Goal: Task Accomplishment & Management: Complete application form

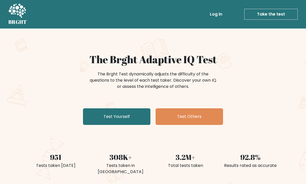
click at [146, 118] on link "Test Yourself" at bounding box center [117, 117] width 68 height 17
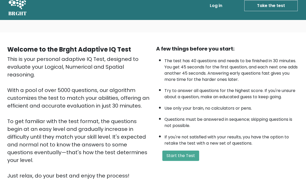
scroll to position [52, 0]
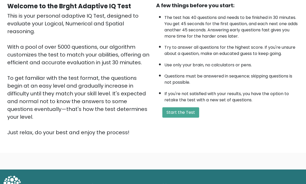
click at [183, 118] on button "Start the Test" at bounding box center [181, 113] width 37 height 10
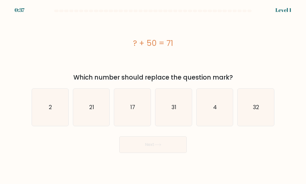
click at [89, 113] on icon "21" at bounding box center [91, 107] width 37 height 37
click at [153, 95] on input "b. 21" at bounding box center [153, 93] width 0 height 3
radio input "true"
click at [172, 150] on button "Next" at bounding box center [153, 145] width 68 height 17
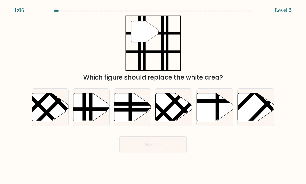
click at [84, 112] on line at bounding box center [84, 123] width 0 height 74
click at [153, 95] on input "b." at bounding box center [153, 93] width 0 height 3
radio input "true"
click at [179, 152] on button "Next" at bounding box center [153, 145] width 68 height 17
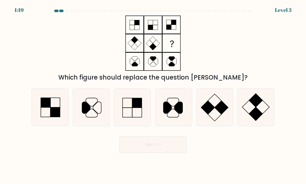
click at [184, 112] on icon at bounding box center [174, 107] width 37 height 37
click at [153, 95] on input "d." at bounding box center [153, 93] width 0 height 3
radio input "true"
click at [168, 153] on button "Next" at bounding box center [153, 145] width 68 height 17
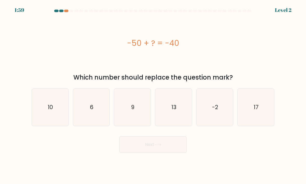
click at [58, 121] on icon "10" at bounding box center [50, 107] width 37 height 37
click at [153, 95] on input "a. 10" at bounding box center [153, 93] width 0 height 3
radio input "true"
click at [178, 149] on button "Next" at bounding box center [153, 145] width 68 height 17
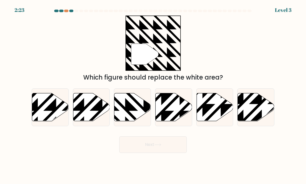
click at [126, 115] on icon at bounding box center [144, 93] width 74 height 74
click at [153, 95] on input "c." at bounding box center [153, 93] width 0 height 3
radio input "true"
click at [176, 153] on button "Next" at bounding box center [153, 145] width 68 height 17
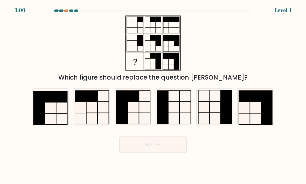
scroll to position [0, 0]
click at [218, 106] on icon at bounding box center [215, 107] width 37 height 37
click at [153, 95] on input "e." at bounding box center [153, 93] width 0 height 3
radio input "true"
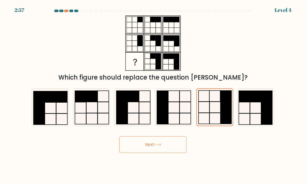
click at [135, 150] on button "Next" at bounding box center [153, 145] width 68 height 17
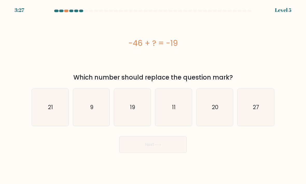
click at [253, 121] on icon "27" at bounding box center [256, 107] width 37 height 37
click at [153, 95] on input "f. 27" at bounding box center [153, 93] width 0 height 3
radio input "true"
click at [172, 151] on button "Next" at bounding box center [153, 145] width 68 height 17
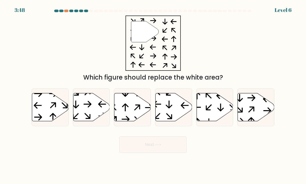
click at [80, 111] on icon at bounding box center [91, 108] width 37 height 28
click at [153, 95] on input "b." at bounding box center [153, 93] width 0 height 3
radio input "true"
click at [142, 151] on button "Next" at bounding box center [153, 145] width 68 height 17
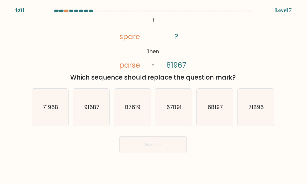
click at [226, 107] on icon "68197" at bounding box center [215, 107] width 37 height 37
click at [153, 95] on input "e. 68197" at bounding box center [153, 93] width 0 height 3
radio input "true"
click at [137, 150] on button "Next" at bounding box center [153, 145] width 68 height 17
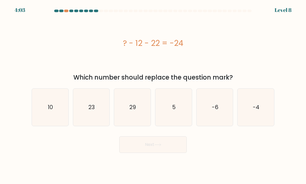
click at [36, 109] on icon "10" at bounding box center [50, 107] width 37 height 37
click at [153, 95] on input "a. 10" at bounding box center [153, 93] width 0 height 3
radio input "true"
click at [135, 148] on button "Next" at bounding box center [153, 145] width 68 height 17
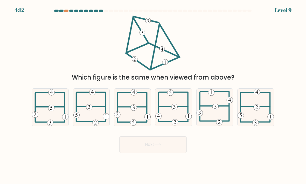
click at [90, 109] on icon at bounding box center [89, 107] width 2 height 4
click at [153, 95] on input "b." at bounding box center [153, 93] width 0 height 3
radio input "true"
click at [148, 153] on button "Next" at bounding box center [153, 145] width 68 height 17
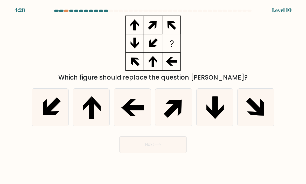
click at [248, 109] on icon at bounding box center [256, 107] width 37 height 37
click at [153, 95] on input "f." at bounding box center [153, 93] width 0 height 3
radio input "true"
click at [140, 149] on button "Next" at bounding box center [153, 145] width 68 height 17
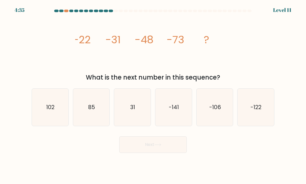
click at [297, 125] on form at bounding box center [153, 82] width 306 height 144
click at [265, 115] on icon "-122" at bounding box center [256, 107] width 37 height 37
click at [153, 95] on input "f. -122" at bounding box center [153, 93] width 0 height 3
radio input "true"
click at [161, 146] on icon at bounding box center [158, 145] width 7 height 3
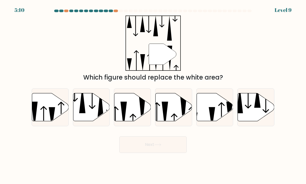
click at [164, 110] on icon at bounding box center [165, 116] width 6 height 28
click at [153, 95] on input "d." at bounding box center [153, 93] width 0 height 3
radio input "true"
click at [123, 118] on icon at bounding box center [124, 116] width 6 height 28
click at [153, 95] on input "c." at bounding box center [153, 93] width 0 height 3
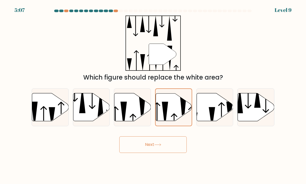
radio input "true"
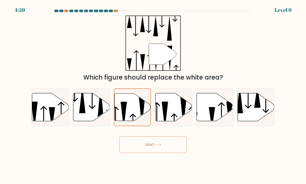
click at [172, 153] on button "Next" at bounding box center [153, 145] width 68 height 17
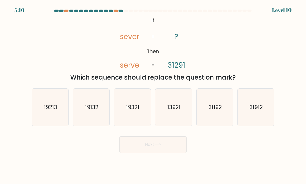
click at [261, 123] on icon "31912" at bounding box center [256, 107] width 37 height 37
click at [153, 95] on input "f. 31912" at bounding box center [153, 93] width 0 height 3
radio input "true"
click at [140, 147] on button "Next" at bounding box center [153, 145] width 68 height 17
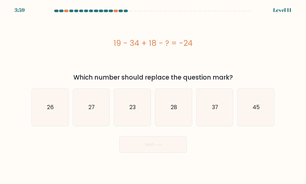
click at [260, 100] on icon "45" at bounding box center [256, 107] width 37 height 37
click at [153, 95] on input "f. 45" at bounding box center [153, 93] width 0 height 3
radio input "true"
click at [171, 153] on button "Next" at bounding box center [153, 145] width 68 height 17
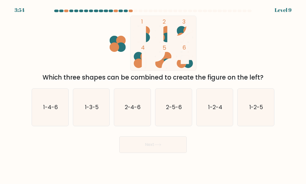
click at [116, 42] on ellipse at bounding box center [121, 40] width 10 height 9
click at [77, 48] on div "1 2 3 4 5 6 Which three shapes can be combined to create the figure on the left?" at bounding box center [153, 49] width 249 height 67
click at [305, 60] on form at bounding box center [153, 82] width 306 height 144
click at [139, 67] on ellipse at bounding box center [139, 63] width 10 height 9
click at [171, 23] on rect at bounding box center [163, 43] width 66 height 55
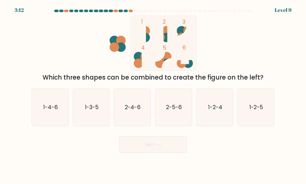
click at [138, 67] on ellipse at bounding box center [139, 63] width 10 height 9
click at [151, 35] on rect at bounding box center [163, 43] width 66 height 55
click at [168, 35] on ellipse at bounding box center [167, 37] width 10 height 9
click at [166, 35] on ellipse at bounding box center [167, 37] width 10 height 9
click at [66, 110] on icon "1-4-6" at bounding box center [50, 107] width 37 height 37
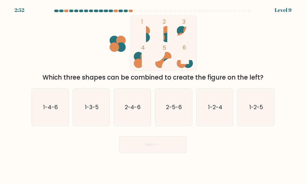
click at [153, 95] on input "a. 1-4-6" at bounding box center [153, 93] width 0 height 3
radio input "true"
click at [155, 150] on button "Next" at bounding box center [153, 145] width 68 height 17
click at [153, 151] on button "Next" at bounding box center [153, 145] width 68 height 17
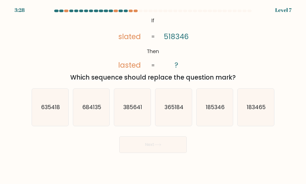
click at [136, 12] on div at bounding box center [136, 11] width 4 height 3
click at [136, 10] on div at bounding box center [136, 11] width 4 height 3
click at [141, 12] on div at bounding box center [141, 11] width 4 height 3
click at [141, 13] on div at bounding box center [153, 12] width 249 height 5
click at [139, 12] on div at bounding box center [153, 12] width 249 height 5
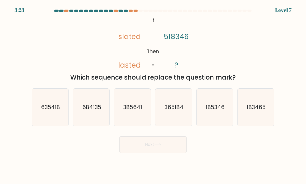
click at [137, 10] on div at bounding box center [136, 11] width 4 height 3
click at [144, 10] on div at bounding box center [146, 11] width 4 height 3
click at [227, 121] on icon "185346" at bounding box center [215, 107] width 37 height 37
click at [153, 95] on input "e. 185346" at bounding box center [153, 93] width 0 height 3
radio input "true"
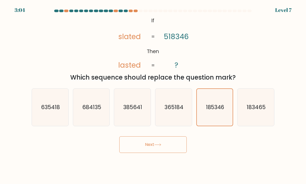
click at [172, 149] on button "Next" at bounding box center [153, 145] width 68 height 17
click at [170, 152] on button "Next" at bounding box center [153, 145] width 68 height 17
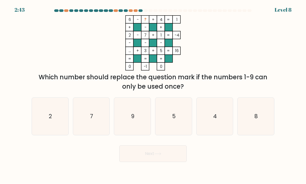
scroll to position [5, 0]
click at [136, 115] on icon "9" at bounding box center [132, 117] width 37 height 37
click at [153, 95] on input "c. 9" at bounding box center [153, 93] width 0 height 3
radio input "true"
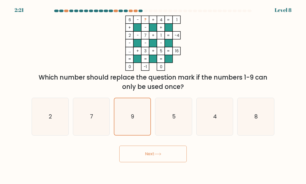
click at [174, 151] on button "Next" at bounding box center [153, 154] width 68 height 17
click at [171, 156] on button "Next" at bounding box center [153, 154] width 68 height 17
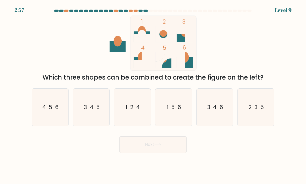
click at [177, 105] on text "1-5-6" at bounding box center [174, 108] width 15 height 8
click at [153, 95] on input "d. 1-5-6" at bounding box center [153, 93] width 0 height 3
radio input "true"
click at [168, 143] on button "Next" at bounding box center [153, 145] width 68 height 17
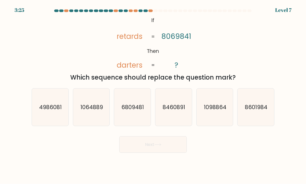
scroll to position [17, 0]
click at [59, 104] on text "4986081" at bounding box center [50, 108] width 23 height 8
click at [153, 94] on input "a. 4986081" at bounding box center [153, 93] width 0 height 3
radio input "true"
click at [169, 137] on button "Next" at bounding box center [153, 145] width 68 height 17
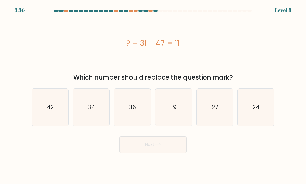
scroll to position [0, 0]
click at [216, 121] on icon "27" at bounding box center [215, 107] width 37 height 37
click at [153, 95] on input "e. 27" at bounding box center [153, 93] width 0 height 3
radio input "true"
click at [173, 153] on button "Next" at bounding box center [153, 145] width 68 height 17
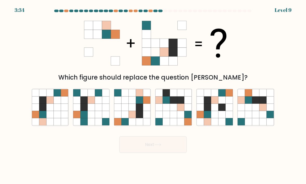
click at [180, 111] on icon at bounding box center [180, 107] width 7 height 7
click at [153, 95] on input "d." at bounding box center [153, 93] width 0 height 3
radio input "true"
click at [181, 118] on icon at bounding box center [180, 114] width 7 height 7
click at [153, 95] on input "d." at bounding box center [153, 93] width 0 height 3
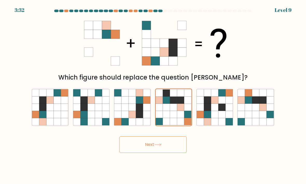
click at [122, 152] on button "Next" at bounding box center [153, 145] width 68 height 17
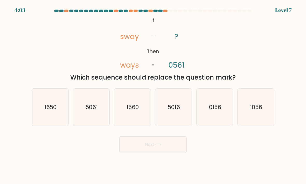
click at [215, 111] on text "0156" at bounding box center [215, 108] width 12 height 8
click at [153, 95] on input "e. 0156" at bounding box center [153, 93] width 0 height 3
radio input "true"
click at [257, 119] on icon "1056" at bounding box center [256, 107] width 37 height 37
click at [153, 95] on input "f. 1056" at bounding box center [153, 93] width 0 height 3
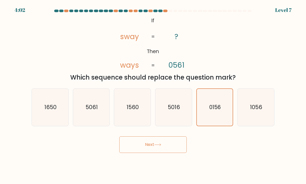
radio input "true"
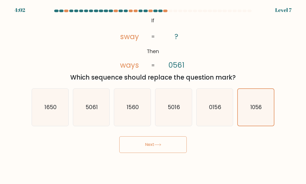
click at [166, 152] on button "Next" at bounding box center [153, 145] width 68 height 17
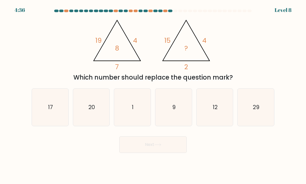
click at [192, 108] on div "9" at bounding box center [173, 108] width 37 height 38
click at [153, 95] on input "d. 9" at bounding box center [153, 93] width 0 height 3
radio input "true"
click at [147, 148] on button "Next" at bounding box center [153, 145] width 68 height 17
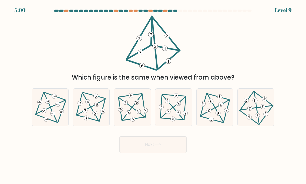
click at [175, 108] on icon at bounding box center [173, 107] width 31 height 30
click at [153, 95] on input "d." at bounding box center [153, 93] width 0 height 3
radio input "true"
click at [157, 152] on button "Next" at bounding box center [153, 145] width 68 height 17
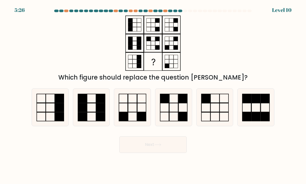
click at [133, 115] on icon at bounding box center [132, 107] width 37 height 37
click at [153, 95] on input "c." at bounding box center [153, 93] width 0 height 3
radio input "true"
click at [145, 151] on button "Next" at bounding box center [153, 145] width 68 height 17
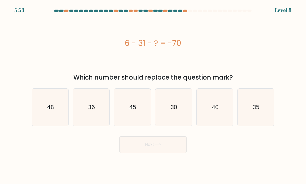
click at [141, 112] on icon "45" at bounding box center [132, 107] width 37 height 37
click at [153, 95] on input "c. 45" at bounding box center [153, 93] width 0 height 3
radio input "true"
click at [146, 153] on button "Next" at bounding box center [153, 145] width 68 height 17
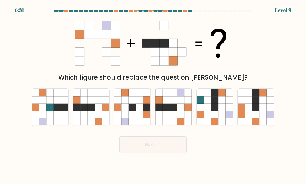
click at [176, 111] on icon at bounding box center [173, 107] width 7 height 7
click at [153, 95] on input "d." at bounding box center [153, 93] width 0 height 3
radio input "true"
click at [170, 149] on button "Next" at bounding box center [153, 145] width 68 height 17
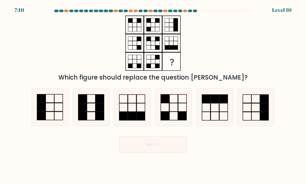
click at [211, 110] on rect at bounding box center [215, 107] width 8 height 9
click at [153, 95] on input "e." at bounding box center [153, 93] width 0 height 3
radio input "true"
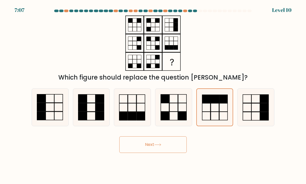
click at [156, 146] on icon at bounding box center [158, 145] width 7 height 3
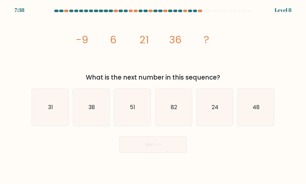
click at [139, 114] on icon "51" at bounding box center [132, 107] width 37 height 37
click at [153, 95] on input "c. 51" at bounding box center [153, 93] width 0 height 3
radio input "true"
click at [171, 152] on button "Next" at bounding box center [153, 145] width 68 height 17
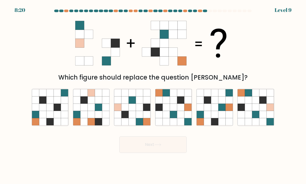
click at [177, 117] on icon at bounding box center [173, 114] width 7 height 7
click at [153, 95] on input "d." at bounding box center [153, 93] width 0 height 3
radio input "true"
click at [127, 152] on button "Next" at bounding box center [153, 145] width 68 height 17
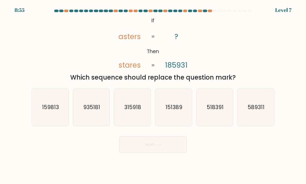
click at [261, 120] on icon "589311" at bounding box center [256, 107] width 37 height 37
click at [153, 95] on input "f. 589311" at bounding box center [153, 93] width 0 height 3
radio input "true"
click at [139, 153] on button "Next" at bounding box center [153, 145] width 68 height 17
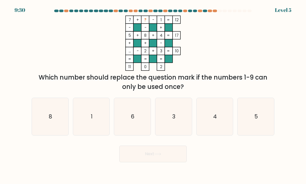
click at [134, 121] on text "6" at bounding box center [133, 117] width 4 height 8
click at [153, 95] on input "c. 6" at bounding box center [153, 93] width 0 height 3
radio input "true"
click at [4, 176] on body "9:28 Level 5" at bounding box center [153, 92] width 306 height 184
click at [173, 163] on button "Next" at bounding box center [153, 154] width 68 height 17
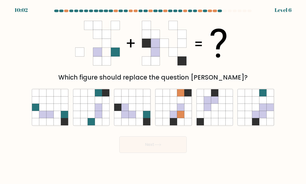
click at [129, 111] on icon at bounding box center [125, 107] width 7 height 7
click at [153, 95] on input "c." at bounding box center [153, 93] width 0 height 3
radio input "true"
click at [151, 142] on button "Next" at bounding box center [153, 145] width 68 height 17
click at [148, 147] on button "Next" at bounding box center [153, 145] width 68 height 17
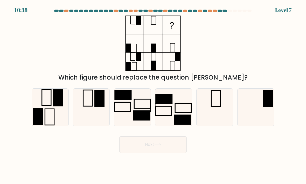
click at [114, 105] on icon at bounding box center [132, 107] width 37 height 37
click at [153, 95] on input "c." at bounding box center [153, 93] width 0 height 3
radio input "true"
click at [97, 107] on rect at bounding box center [100, 98] width 10 height 17
click at [153, 95] on input "b." at bounding box center [153, 93] width 0 height 3
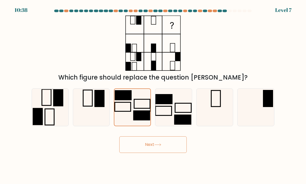
radio input "true"
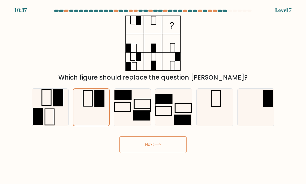
click at [144, 146] on button "Next" at bounding box center [153, 145] width 68 height 17
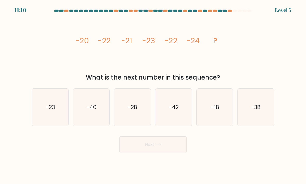
click at [40, 110] on icon "-23" at bounding box center [50, 107] width 37 height 37
click at [153, 95] on input "a. -23" at bounding box center [153, 93] width 0 height 3
radio input "true"
click at [171, 151] on button "Next" at bounding box center [153, 145] width 68 height 17
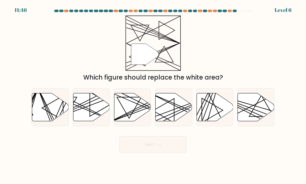
click at [176, 110] on line at bounding box center [185, 108] width 72 height 31
click at [153, 95] on input "d." at bounding box center [153, 93] width 0 height 3
radio input "true"
click at [134, 153] on button "Next" at bounding box center [153, 145] width 68 height 17
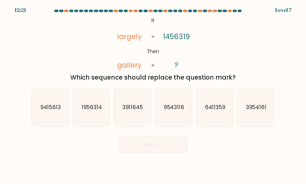
click at [224, 126] on icon "6411359" at bounding box center [215, 107] width 37 height 37
click at [153, 95] on input "e. 6411359" at bounding box center [153, 93] width 0 height 3
radio input "true"
click at [166, 151] on button "Next" at bounding box center [153, 145] width 68 height 17
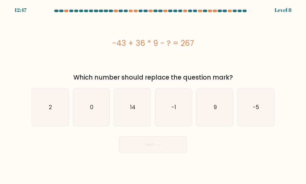
click at [43, 36] on div "-43 + 36 * 9 - ? = 267" at bounding box center [153, 43] width 243 height 55
click at [55, 59] on div "-43 + 36 * 9 - ? = 267" at bounding box center [153, 43] width 243 height 55
click at [135, 111] on text "14" at bounding box center [132, 108] width 5 height 8
click at [153, 95] on input "c. 14" at bounding box center [153, 93] width 0 height 3
radio input "true"
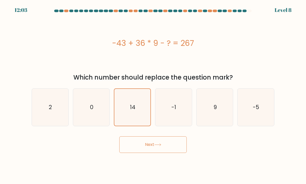
click at [174, 150] on button "Next" at bounding box center [153, 145] width 68 height 17
click at [175, 152] on button "Next" at bounding box center [153, 145] width 68 height 17
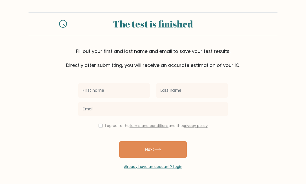
click at [102, 125] on div "I agree to the terms and conditions and the privacy policy" at bounding box center [153, 126] width 156 height 6
click at [99, 125] on input "checkbox" at bounding box center [101, 126] width 4 height 4
checkbox input "true"
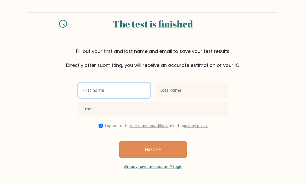
click at [89, 89] on input "text" at bounding box center [114, 90] width 72 height 15
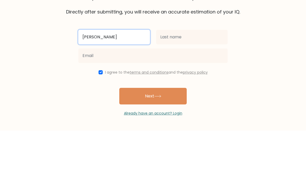
type input "Udayveer"
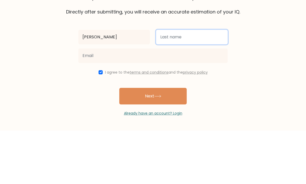
click at [201, 83] on input "text" at bounding box center [192, 90] width 72 height 15
type input "Singh"
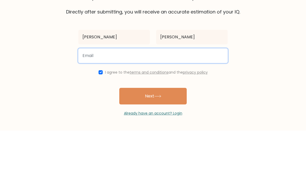
click at [87, 102] on input "email" at bounding box center [153, 109] width 150 height 15
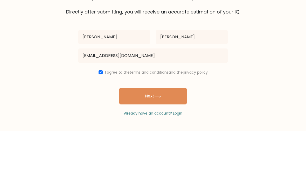
scroll to position [17, 0]
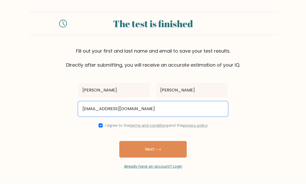
type input "udayveersinghmangat@gmail.com"
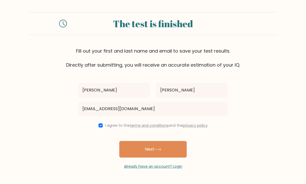
click at [176, 142] on button "Next" at bounding box center [153, 150] width 68 height 17
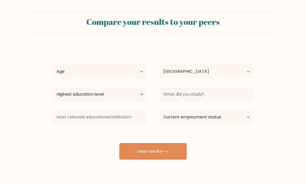
select select "IN"
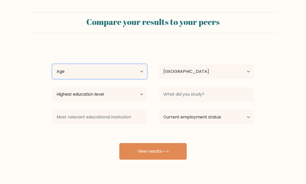
click at [139, 72] on select "Age Under 18 years old 18-24 years old 25-34 years old 35-44 years old 45-54 ye…" at bounding box center [99, 71] width 95 height 15
select select "min_18"
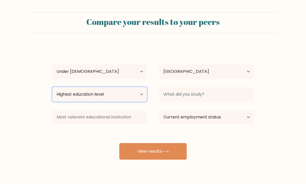
click at [93, 101] on select "Highest education level No schooling Primary Lower Secondary Upper Secondary Oc…" at bounding box center [99, 94] width 95 height 15
select select "lower_secondary"
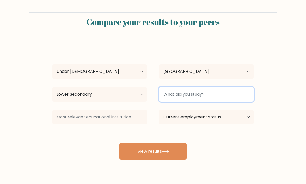
click at [221, 90] on input at bounding box center [206, 94] width 95 height 15
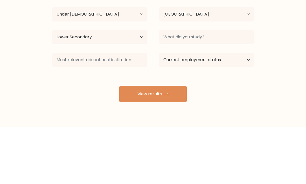
scroll to position [17, 0]
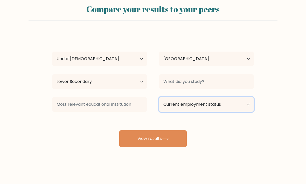
click at [240, 99] on select "Current employment status Employed Student Retired Other / prefer not to answer" at bounding box center [206, 105] width 95 height 15
select select "student"
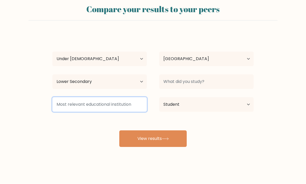
click at [72, 98] on input at bounding box center [99, 105] width 95 height 15
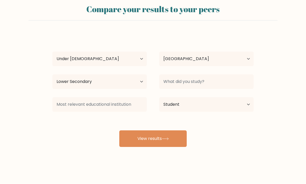
click at [139, 131] on button "View results" at bounding box center [153, 139] width 68 height 17
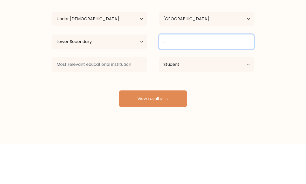
type input "."
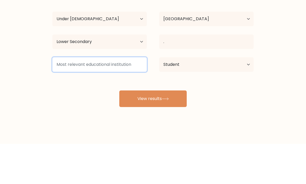
click at [76, 98] on input at bounding box center [99, 105] width 95 height 15
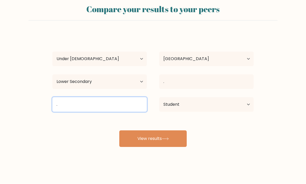
type input "."
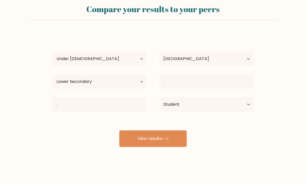
click at [139, 139] on button "View results" at bounding box center [153, 139] width 68 height 17
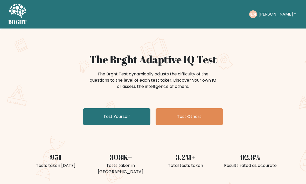
click at [105, 116] on link "Test Yourself" at bounding box center [117, 117] width 68 height 17
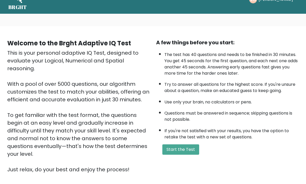
scroll to position [14, 0]
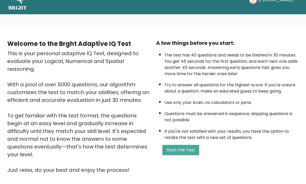
click at [193, 156] on button "Start the Test" at bounding box center [181, 150] width 37 height 10
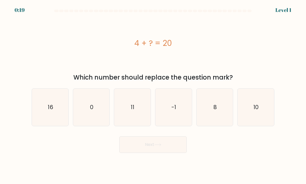
click at [41, 117] on icon "16" at bounding box center [50, 107] width 37 height 37
click at [153, 95] on input "a. 16" at bounding box center [153, 93] width 0 height 3
radio input "true"
click at [175, 153] on button "Next" at bounding box center [153, 145] width 68 height 17
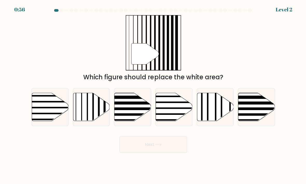
click at [93, 112] on line at bounding box center [93, 93] width 0 height 74
click at [153, 95] on input "b." at bounding box center [153, 93] width 0 height 3
radio input "true"
click at [161, 153] on button "Next" at bounding box center [153, 145] width 68 height 17
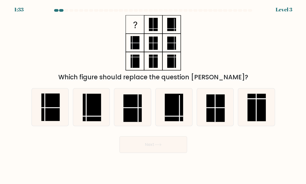
click at [91, 120] on rect at bounding box center [92, 108] width 18 height 28
click at [153, 95] on input "b." at bounding box center [153, 93] width 0 height 3
radio input "true"
click at [140, 153] on button "Next" at bounding box center [153, 145] width 68 height 17
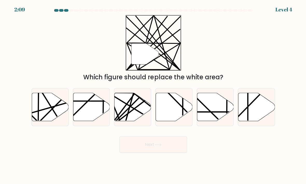
click at [126, 115] on line at bounding box center [144, 93] width 72 height 72
click at [153, 95] on input "c." at bounding box center [153, 93] width 0 height 3
radio input "true"
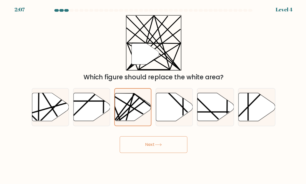
click at [143, 145] on button "Next" at bounding box center [153, 145] width 68 height 17
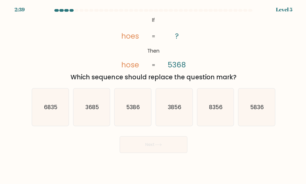
click at [261, 121] on icon "5836" at bounding box center [256, 107] width 37 height 37
click at [153, 95] on input "f. 5836" at bounding box center [153, 93] width 0 height 3
radio input "true"
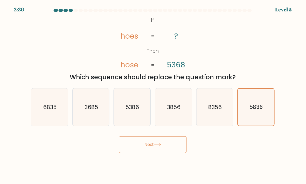
click at [132, 108] on icon "5386" at bounding box center [132, 107] width 37 height 37
click at [153, 95] on input "c. 5386" at bounding box center [153, 93] width 0 height 3
radio input "true"
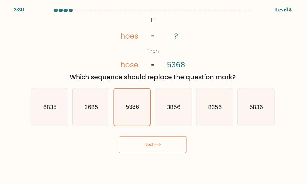
click at [156, 148] on button "Next" at bounding box center [153, 145] width 68 height 17
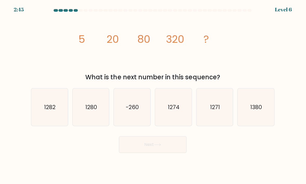
click at [53, 68] on div "image/svg+xml 5 20 80 320 ? What is the next number in this sequence?" at bounding box center [153, 49] width 249 height 67
click at [88, 111] on text "1280" at bounding box center [92, 108] width 12 height 8
click at [153, 95] on input "b. 1280" at bounding box center [153, 93] width 0 height 3
radio input "true"
click at [172, 149] on button "Next" at bounding box center [153, 145] width 68 height 17
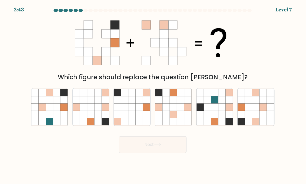
click at [170, 153] on button "Next" at bounding box center [153, 145] width 68 height 17
click at [135, 117] on icon at bounding box center [132, 114] width 7 height 7
click at [153, 95] on input "c." at bounding box center [153, 93] width 0 height 3
radio input "true"
click at [52, 118] on icon at bounding box center [49, 114] width 7 height 7
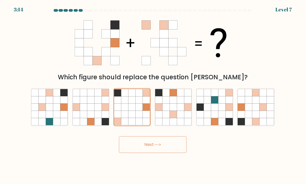
click at [153, 95] on input "a." at bounding box center [153, 93] width 0 height 3
radio input "true"
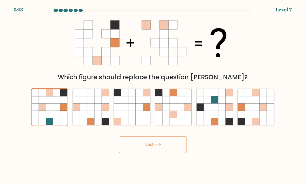
click at [170, 150] on button "Next" at bounding box center [153, 145] width 68 height 17
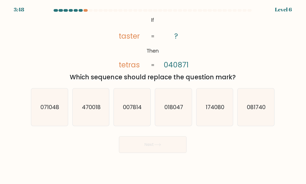
click at [49, 111] on text "071048" at bounding box center [50, 108] width 19 height 8
click at [153, 95] on input "a. 071048" at bounding box center [153, 93] width 0 height 3
radio input "true"
click at [155, 150] on button "Next" at bounding box center [153, 145] width 68 height 17
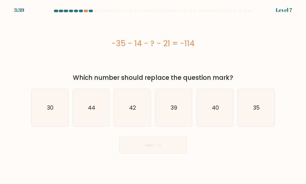
click at [42, 54] on div "-35 - 14 - ? - 21 = -114" at bounding box center [153, 43] width 243 height 55
click at [45, 54] on div "-35 - 14 - ? - 21 = -114" at bounding box center [153, 43] width 243 height 55
click at [85, 102] on icon "44" at bounding box center [91, 107] width 37 height 37
click at [153, 95] on input "b. 44" at bounding box center [153, 93] width 0 height 3
radio input "true"
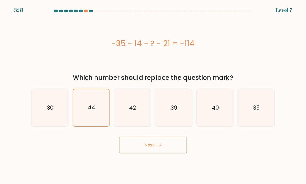
click at [151, 148] on button "Next" at bounding box center [153, 145] width 68 height 17
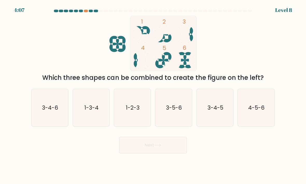
click at [131, 111] on text "1-2-3" at bounding box center [133, 108] width 14 height 8
click at [153, 95] on input "c. 1-2-3" at bounding box center [153, 93] width 0 height 3
radio input "true"
click at [170, 152] on button "Next" at bounding box center [153, 145] width 68 height 17
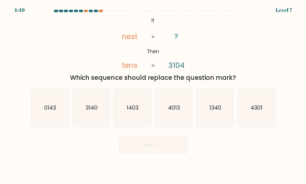
click at [303, 116] on form "If ?" at bounding box center [153, 82] width 306 height 144
click at [49, 104] on icon "0143" at bounding box center [50, 107] width 37 height 37
click at [153, 95] on input "a. 0143" at bounding box center [153, 93] width 0 height 3
radio input "true"
click at [163, 148] on button "Next" at bounding box center [153, 145] width 68 height 17
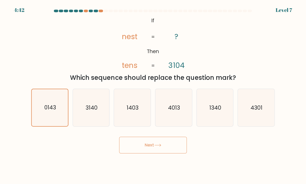
click at [163, 146] on button "Next" at bounding box center [153, 145] width 68 height 17
click at [163, 152] on button "Next" at bounding box center [153, 145] width 68 height 17
click at [157, 148] on button "Next" at bounding box center [153, 145] width 68 height 17
click at [166, 148] on button "Next" at bounding box center [153, 145] width 68 height 17
click at [165, 147] on button "Next" at bounding box center [153, 145] width 68 height 17
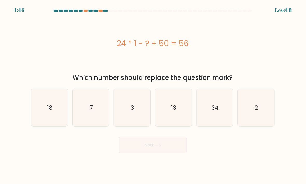
click at [45, 109] on icon "18" at bounding box center [50, 107] width 37 height 37
click at [153, 95] on input "a. 18" at bounding box center [153, 93] width 0 height 3
radio input "true"
click at [166, 149] on button "Next" at bounding box center [153, 145] width 68 height 17
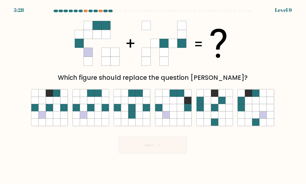
click at [151, 151] on button "Next" at bounding box center [153, 145] width 68 height 17
click at [177, 111] on icon at bounding box center [180, 107] width 7 height 7
click at [153, 95] on input "d." at bounding box center [153, 93] width 0 height 3
radio input "true"
click at [53, 104] on icon at bounding box center [49, 100] width 7 height 7
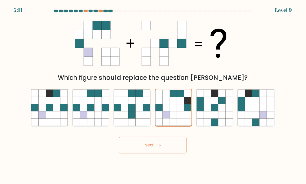
click at [153, 95] on input "a." at bounding box center [153, 93] width 0 height 3
radio input "true"
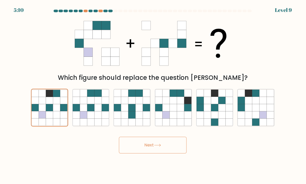
click at [84, 110] on icon at bounding box center [84, 107] width 7 height 7
click at [153, 95] on input "b." at bounding box center [153, 93] width 0 height 3
radio input "true"
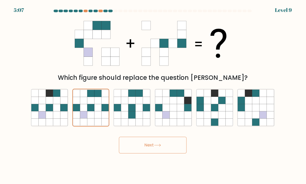
click at [83, 111] on icon at bounding box center [84, 107] width 7 height 7
click at [153, 95] on input "b." at bounding box center [153, 93] width 0 height 3
click at [162, 146] on icon at bounding box center [158, 145] width 7 height 3
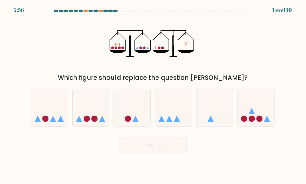
click at [130, 95] on div at bounding box center [132, 108] width 37 height 38
click at [153, 95] on input "c." at bounding box center [153, 93] width 0 height 3
radio input "true"
click at [145, 151] on button "Next" at bounding box center [153, 145] width 68 height 17
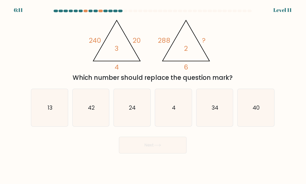
click at [137, 123] on icon "24" at bounding box center [132, 107] width 37 height 37
click at [153, 95] on input "c. 24" at bounding box center [153, 93] width 0 height 3
radio input "true"
click at [139, 153] on button "Next" at bounding box center [153, 145] width 68 height 17
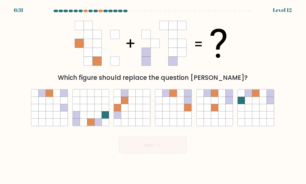
click at [128, 110] on icon at bounding box center [125, 107] width 7 height 7
click at [153, 95] on input "c." at bounding box center [153, 93] width 0 height 3
radio input "true"
click at [103, 118] on icon at bounding box center [105, 114] width 7 height 7
click at [153, 95] on input "b." at bounding box center [153, 93] width 0 height 3
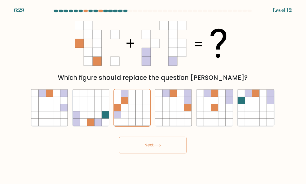
radio input "true"
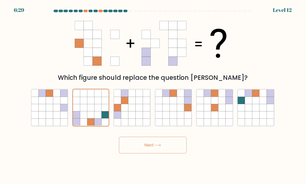
click at [134, 153] on button "Next" at bounding box center [153, 145] width 68 height 17
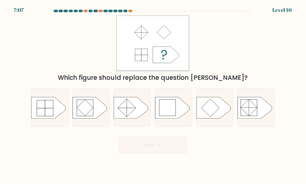
click at [182, 113] on icon at bounding box center [173, 107] width 34 height 21
click at [153, 95] on input "d." at bounding box center [153, 93] width 0 height 3
radio input "true"
click at [241, 115] on rect at bounding box center [249, 107] width 16 height 16
click at [153, 95] on input "f." at bounding box center [153, 93] width 0 height 3
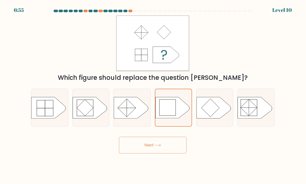
radio input "true"
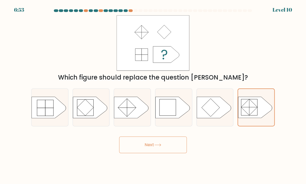
click at [126, 142] on button "Next" at bounding box center [153, 145] width 68 height 17
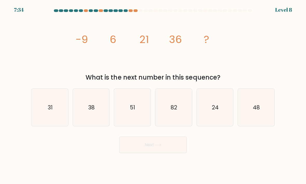
click at [49, 64] on div "image/svg+xml -9 6 21 36 ? What is the next number in this sequence?" at bounding box center [153, 49] width 249 height 67
click at [138, 112] on icon "51" at bounding box center [132, 107] width 37 height 37
click at [153, 95] on input "c. 51" at bounding box center [153, 93] width 0 height 3
radio input "true"
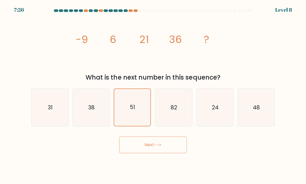
click at [155, 165] on body "7:26 Level 8" at bounding box center [153, 92] width 306 height 184
click at [158, 153] on button "Next" at bounding box center [153, 145] width 68 height 17
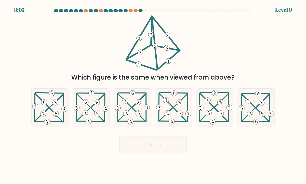
click at [140, 110] on icon at bounding box center [132, 108] width 37 height 36
click at [153, 95] on input "c." at bounding box center [153, 93] width 0 height 3
radio input "true"
click at [68, 104] on div at bounding box center [50, 108] width 37 height 38
click at [153, 95] on input "a." at bounding box center [153, 93] width 0 height 3
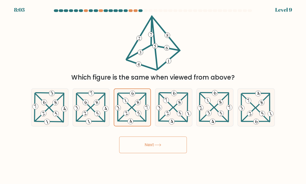
radio input "true"
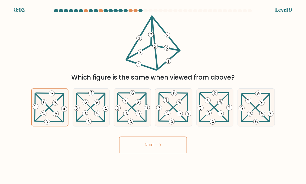
click at [88, 105] on icon at bounding box center [91, 108] width 37 height 36
click at [153, 95] on input "b." at bounding box center [153, 93] width 0 height 3
radio input "true"
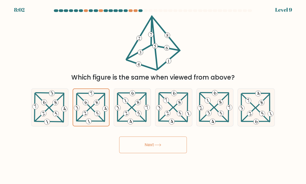
click at [168, 153] on button "Next" at bounding box center [153, 145] width 68 height 17
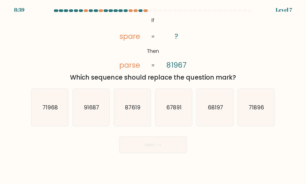
click at [217, 119] on icon "68197" at bounding box center [215, 107] width 37 height 37
click at [153, 95] on input "e. 68197" at bounding box center [153, 93] width 0 height 3
radio input "true"
click at [168, 153] on button "Next" at bounding box center [153, 145] width 68 height 17
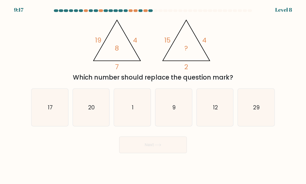
click at [170, 115] on icon "9" at bounding box center [174, 107] width 37 height 37
click at [153, 95] on input "d. 9" at bounding box center [153, 93] width 0 height 3
radio input "true"
click at [161, 162] on body "9:17 Level 8" at bounding box center [153, 92] width 306 height 184
click at [165, 153] on button "Next" at bounding box center [153, 145] width 68 height 17
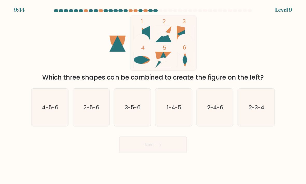
click at [129, 116] on icon "3-5-6" at bounding box center [132, 107] width 37 height 37
click at [153, 95] on input "c. 3-5-6" at bounding box center [153, 93] width 0 height 3
radio input "true"
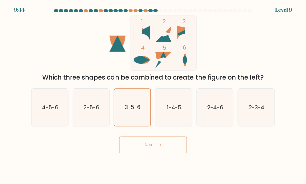
click at [168, 153] on button "Next" at bounding box center [153, 145] width 68 height 17
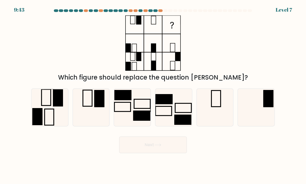
click at [165, 147] on button "Next" at bounding box center [153, 145] width 68 height 17
click at [139, 115] on icon at bounding box center [132, 107] width 37 height 37
click at [153, 95] on input "c." at bounding box center [153, 93] width 0 height 3
radio input "true"
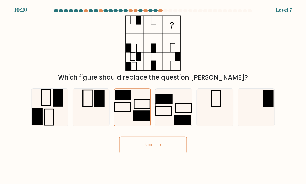
click at [173, 153] on button "Next" at bounding box center [153, 145] width 68 height 17
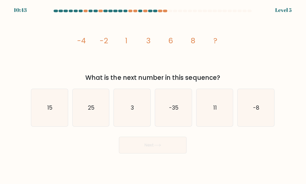
click at [217, 115] on icon "11" at bounding box center [215, 107] width 37 height 37
click at [153, 95] on input "e. 11" at bounding box center [153, 93] width 0 height 3
radio input "true"
click at [157, 146] on icon at bounding box center [158, 145] width 7 height 3
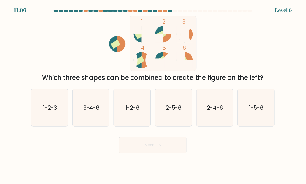
click at [47, 111] on text "1-2-3" at bounding box center [51, 108] width 14 height 8
click at [153, 95] on input "a. 1-2-3" at bounding box center [153, 93] width 0 height 3
radio input "true"
click at [157, 148] on button "Next" at bounding box center [153, 145] width 68 height 17
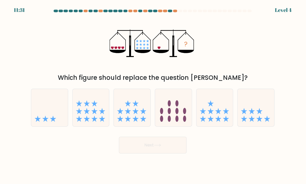
click at [44, 113] on icon at bounding box center [50, 107] width 37 height 30
click at [153, 95] on input "a." at bounding box center [153, 93] width 0 height 3
radio input "true"
click at [181, 120] on icon at bounding box center [174, 107] width 37 height 30
click at [153, 95] on input "d." at bounding box center [153, 93] width 0 height 3
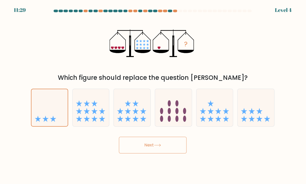
radio input "true"
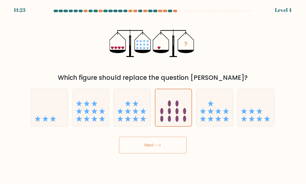
click at [47, 118] on icon at bounding box center [50, 107] width 37 height 30
click at [153, 95] on input "a." at bounding box center [153, 93] width 0 height 3
radio input "true"
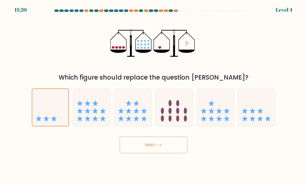
scroll to position [1, 0]
click at [165, 151] on button "Next" at bounding box center [153, 145] width 68 height 17
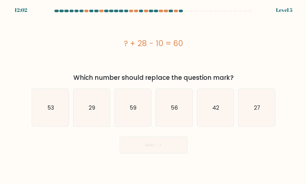
scroll to position [0, 0]
click at [218, 121] on icon "42" at bounding box center [215, 107] width 37 height 37
click at [153, 95] on input "e. 42" at bounding box center [153, 93] width 0 height 3
radio input "true"
click at [174, 153] on button "Next" at bounding box center [153, 145] width 68 height 17
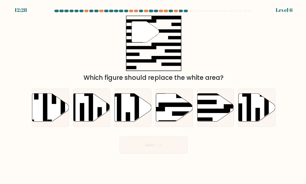
click at [212, 112] on icon at bounding box center [215, 108] width 37 height 28
click at [153, 95] on input "e." at bounding box center [153, 93] width 0 height 3
radio input "true"
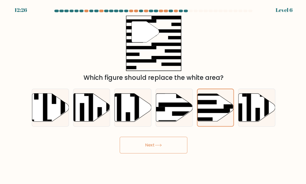
click at [171, 151] on button "Next" at bounding box center [153, 145] width 68 height 17
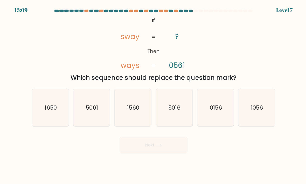
scroll to position [2, 0]
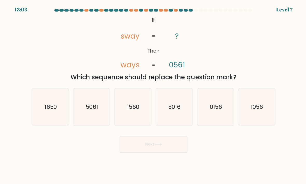
click at [256, 115] on icon "1056" at bounding box center [256, 107] width 37 height 37
click at [153, 95] on input "f. 1056" at bounding box center [153, 93] width 0 height 3
radio input "true"
click at [173, 149] on button "Next" at bounding box center [153, 145] width 68 height 17
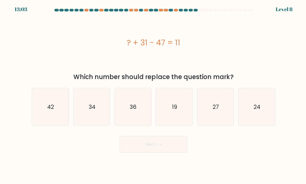
scroll to position [17, 0]
click at [221, 110] on icon "27" at bounding box center [215, 107] width 37 height 37
click at [153, 95] on input "e. 27" at bounding box center [153, 93] width 0 height 3
radio input "true"
click at [170, 137] on button "Next" at bounding box center [153, 145] width 68 height 17
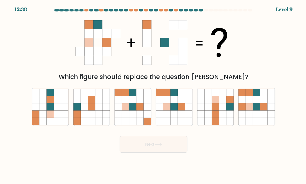
scroll to position [0, 0]
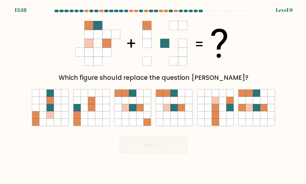
click at [139, 104] on icon at bounding box center [139, 100] width 7 height 7
click at [153, 95] on input "c." at bounding box center [153, 93] width 0 height 3
radio input "true"
click at [162, 153] on button "Next" at bounding box center [153, 145] width 68 height 17
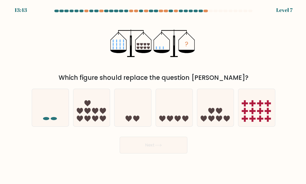
click at [121, 65] on icon "?" at bounding box center [153, 43] width 86 height 55
click at [154, 62] on icon "?" at bounding box center [153, 43] width 86 height 55
click at [165, 112] on icon at bounding box center [174, 107] width 37 height 30
click at [153, 95] on input "d." at bounding box center [153, 93] width 0 height 3
radio input "true"
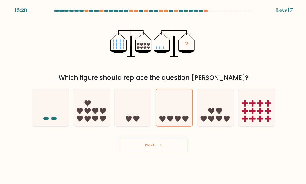
click at [142, 153] on button "Next" at bounding box center [153, 145] width 68 height 17
click at [146, 153] on button "Next" at bounding box center [153, 145] width 68 height 17
click at [175, 148] on button "Next" at bounding box center [153, 145] width 68 height 17
click at [157, 146] on icon at bounding box center [158, 145] width 7 height 3
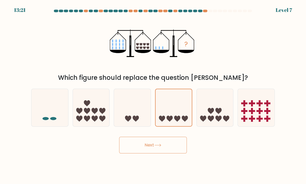
click at [169, 153] on button "Next" at bounding box center [153, 145] width 68 height 17
click at [167, 151] on button "Next" at bounding box center [153, 145] width 68 height 17
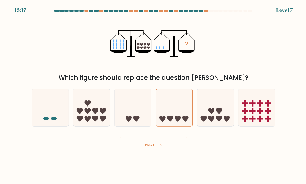
click at [213, 52] on div "? Which figure should replace the question mark?" at bounding box center [153, 49] width 249 height 67
click at [172, 122] on icon at bounding box center [170, 118] width 6 height 6
click at [153, 95] on input "d." at bounding box center [153, 93] width 0 height 3
click at [152, 148] on button "Next" at bounding box center [153, 145] width 68 height 17
click at [157, 146] on icon at bounding box center [158, 145] width 7 height 3
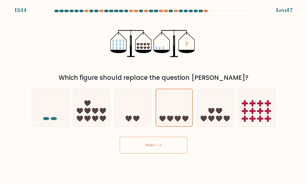
click at [174, 148] on button "Next" at bounding box center [153, 145] width 68 height 17
click at [150, 138] on div "Next" at bounding box center [153, 143] width 249 height 21
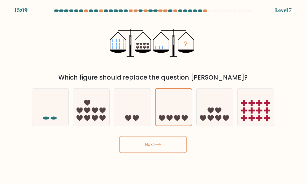
scroll to position [7, 0]
click at [165, 101] on icon at bounding box center [174, 108] width 36 height 30
click at [153, 95] on input "d." at bounding box center [153, 93] width 0 height 3
click at [132, 103] on icon at bounding box center [132, 107] width 37 height 30
click at [153, 95] on input "c." at bounding box center [153, 93] width 0 height 3
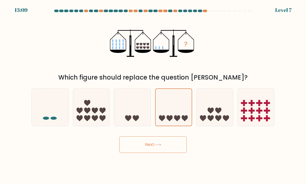
radio input "true"
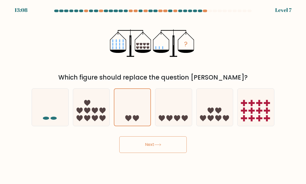
click at [167, 110] on icon at bounding box center [174, 107] width 37 height 30
click at [153, 95] on input "d." at bounding box center [153, 93] width 0 height 3
radio input "true"
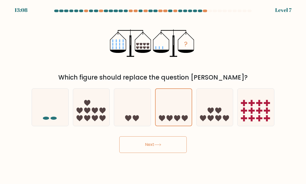
click at [162, 139] on button "Next" at bounding box center [153, 145] width 68 height 17
click at [172, 143] on button "Next" at bounding box center [153, 145] width 68 height 17
click at [171, 141] on button "Next" at bounding box center [153, 145] width 68 height 17
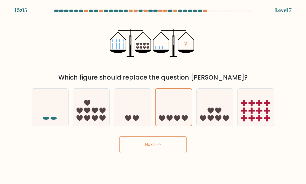
click at [140, 108] on icon at bounding box center [132, 107] width 37 height 30
click at [153, 95] on input "c." at bounding box center [153, 93] width 0 height 3
radio input "true"
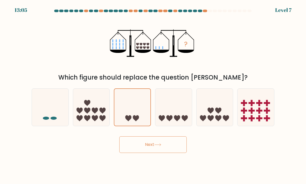
click at [170, 106] on icon at bounding box center [174, 107] width 37 height 30
click at [153, 95] on input "d." at bounding box center [153, 93] width 0 height 3
radio input "true"
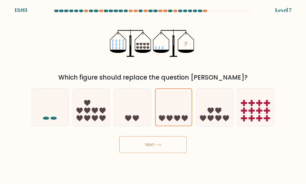
click at [150, 143] on button "Next" at bounding box center [153, 145] width 68 height 17
click at [154, 152] on button "Next" at bounding box center [153, 145] width 68 height 17
click at [158, 153] on button "Next" at bounding box center [153, 145] width 68 height 17
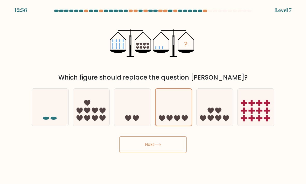
click at [146, 146] on button "Next" at bounding box center [153, 145] width 68 height 17
click at [145, 146] on button "Next" at bounding box center [153, 145] width 68 height 17
click at [143, 146] on button "Next" at bounding box center [153, 145] width 68 height 17
click at [153, 153] on button "Next" at bounding box center [153, 145] width 68 height 17
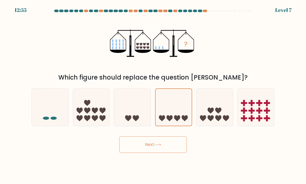
click at [156, 160] on body "12:55 Level 7" at bounding box center [153, 92] width 306 height 184
click at [147, 153] on button "Next" at bounding box center [153, 145] width 68 height 17
click at [171, 147] on button "Next" at bounding box center [153, 145] width 68 height 17
click at [225, 149] on div "Next" at bounding box center [153, 143] width 249 height 21
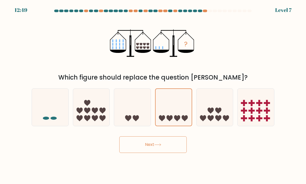
click at [230, 153] on div "Next" at bounding box center [153, 143] width 249 height 21
click at [171, 150] on button "Next" at bounding box center [153, 145] width 68 height 17
click at [143, 120] on icon at bounding box center [132, 107] width 37 height 30
click at [153, 95] on input "c." at bounding box center [153, 93] width 0 height 3
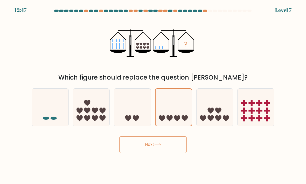
radio input "true"
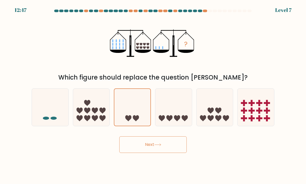
click at [148, 148] on button "Next" at bounding box center [153, 145] width 68 height 17
click at [164, 149] on button "Next" at bounding box center [153, 145] width 68 height 17
click at [169, 149] on button "Next" at bounding box center [153, 145] width 68 height 17
click at [169, 150] on button "Next" at bounding box center [153, 145] width 68 height 17
click at [146, 149] on button "Next" at bounding box center [153, 145] width 68 height 17
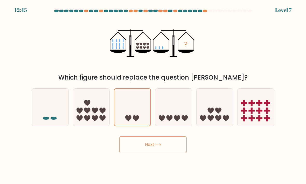
click at [213, 122] on icon at bounding box center [211, 119] width 6 height 6
click at [153, 95] on input "e." at bounding box center [153, 93] width 0 height 3
radio input "true"
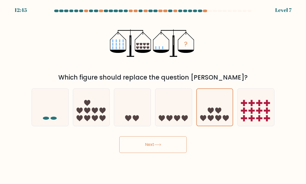
click at [136, 148] on button "Next" at bounding box center [153, 145] width 68 height 17
click at [165, 148] on button "Next" at bounding box center [153, 145] width 68 height 17
click at [155, 153] on button "Next" at bounding box center [153, 145] width 68 height 17
click at [172, 152] on button "Next" at bounding box center [153, 145] width 68 height 17
click at [94, 111] on icon at bounding box center [91, 107] width 37 height 30
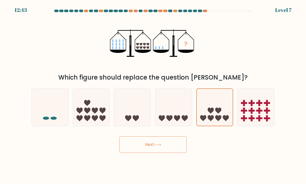
click at [153, 95] on input "b." at bounding box center [153, 93] width 0 height 3
radio input "true"
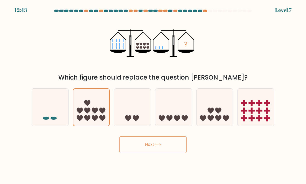
click at [160, 146] on icon at bounding box center [158, 145] width 7 height 3
click at [163, 148] on button "Next" at bounding box center [153, 145] width 68 height 17
click at [159, 145] on button "Next" at bounding box center [153, 145] width 68 height 17
click at [122, 120] on icon at bounding box center [132, 107] width 37 height 30
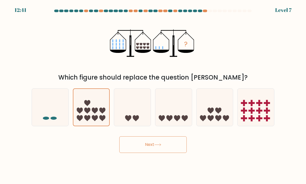
click at [153, 95] on input "c." at bounding box center [153, 93] width 0 height 3
radio input "true"
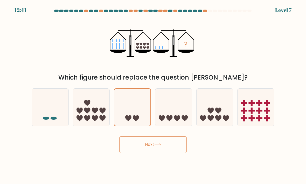
click at [132, 117] on icon at bounding box center [133, 108] width 36 height 30
click at [153, 95] on input "c." at bounding box center [153, 93] width 0 height 3
click at [132, 142] on button "Next" at bounding box center [153, 145] width 68 height 17
click at [252, 106] on rect at bounding box center [252, 103] width 2 height 6
click at [153, 95] on input "f." at bounding box center [153, 93] width 0 height 3
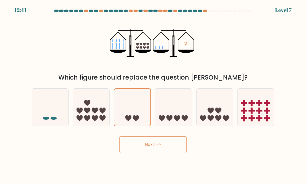
radio input "true"
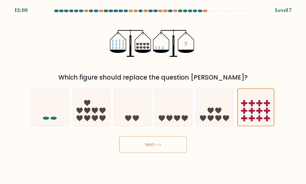
click at [135, 152] on button "Next" at bounding box center [153, 145] width 68 height 17
click at [134, 153] on button "Next" at bounding box center [153, 145] width 68 height 17
click at [158, 152] on button "Next" at bounding box center [153, 145] width 68 height 17
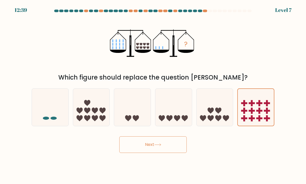
click at [162, 152] on button "Next" at bounding box center [153, 145] width 68 height 17
click at [161, 146] on icon at bounding box center [158, 145] width 7 height 3
click at [128, 120] on icon at bounding box center [132, 107] width 37 height 30
click at [153, 95] on input "c." at bounding box center [153, 93] width 0 height 3
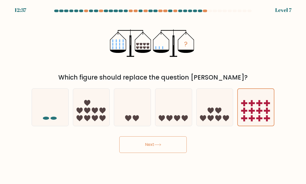
radio input "true"
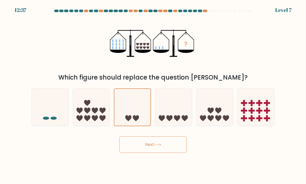
click at [155, 153] on button "Next" at bounding box center [153, 145] width 68 height 17
click at [158, 153] on button "Next" at bounding box center [153, 145] width 68 height 17
click at [158, 146] on icon at bounding box center [158, 145] width 6 height 2
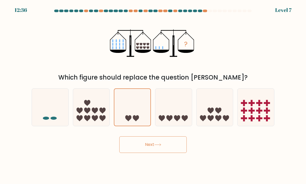
click at [158, 146] on icon at bounding box center [158, 145] width 6 height 2
click at [99, 123] on icon at bounding box center [91, 107] width 37 height 30
click at [153, 95] on input "b." at bounding box center [153, 93] width 0 height 3
radio input "true"
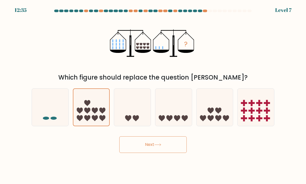
click at [155, 153] on button "Next" at bounding box center [153, 145] width 68 height 17
click at [152, 151] on button "Next" at bounding box center [153, 145] width 68 height 17
click at [151, 148] on button "Next" at bounding box center [153, 145] width 68 height 17
click at [136, 116] on icon at bounding box center [132, 107] width 37 height 30
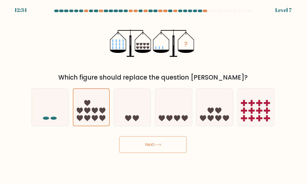
click at [153, 95] on input "c." at bounding box center [153, 93] width 0 height 3
radio input "true"
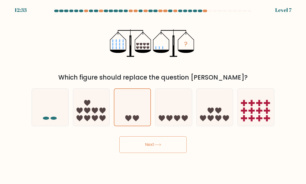
click at [117, 40] on icon "?" at bounding box center [153, 43] width 86 height 55
click at [151, 151] on button "Next" at bounding box center [153, 145] width 68 height 17
click at [155, 149] on button "Next" at bounding box center [153, 145] width 68 height 17
click at [154, 149] on button "Next" at bounding box center [153, 145] width 68 height 17
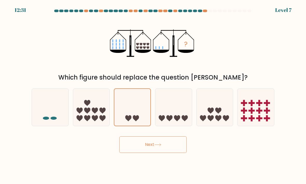
click at [154, 153] on button "Next" at bounding box center [153, 145] width 68 height 17
click at [142, 147] on button "Next" at bounding box center [153, 145] width 68 height 17
click at [143, 151] on button "Next" at bounding box center [153, 145] width 68 height 17
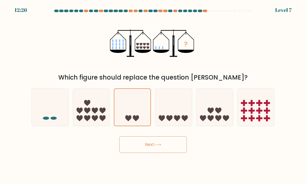
click at [138, 153] on button "Next" at bounding box center [153, 145] width 68 height 17
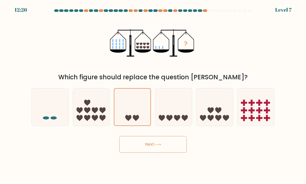
scroll to position [1, 0]
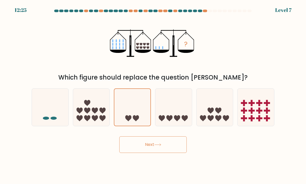
click at [133, 119] on icon at bounding box center [133, 108] width 36 height 30
click at [153, 95] on input "c." at bounding box center [153, 93] width 0 height 3
click at [136, 137] on form at bounding box center [153, 82] width 306 height 144
click at [142, 152] on button "Next" at bounding box center [153, 145] width 68 height 17
click at [127, 137] on div "Next" at bounding box center [153, 143] width 249 height 21
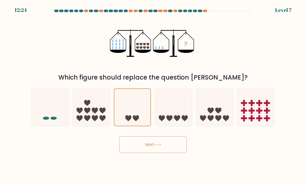
click at [127, 137] on div "Next" at bounding box center [153, 143] width 249 height 21
click at [144, 150] on button "Next" at bounding box center [153, 145] width 68 height 17
click at [143, 143] on button "Next" at bounding box center [153, 145] width 68 height 17
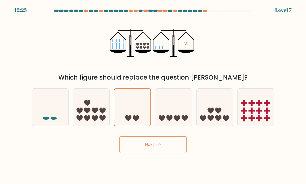
click at [150, 153] on button "Next" at bounding box center [153, 145] width 68 height 17
click at [154, 145] on button "Next" at bounding box center [153, 145] width 68 height 17
click at [170, 167] on body "12:09 Level 7" at bounding box center [153, 92] width 306 height 184
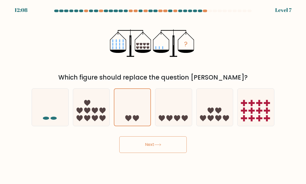
click at [156, 153] on button "Next" at bounding box center [153, 145] width 68 height 17
click at [157, 145] on button "Next" at bounding box center [153, 145] width 68 height 17
click at [154, 150] on button "Next" at bounding box center [153, 145] width 68 height 17
click at [161, 126] on div at bounding box center [173, 108] width 37 height 38
click at [153, 95] on input "d." at bounding box center [153, 93] width 0 height 3
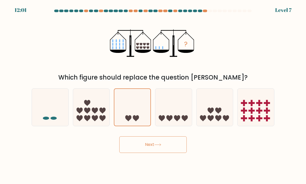
radio input "true"
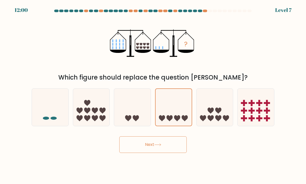
click at [131, 111] on icon at bounding box center [132, 107] width 37 height 30
click at [153, 95] on input "c." at bounding box center [153, 93] width 0 height 3
radio input "true"
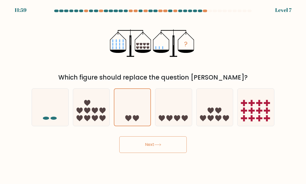
click at [152, 150] on button "Next" at bounding box center [153, 145] width 68 height 17
click at [150, 149] on button "Next" at bounding box center [153, 145] width 68 height 17
click at [151, 146] on button "Next" at bounding box center [153, 145] width 68 height 17
click at [143, 147] on button "Next" at bounding box center [153, 145] width 68 height 17
click at [180, 153] on button "Next" at bounding box center [153, 145] width 68 height 17
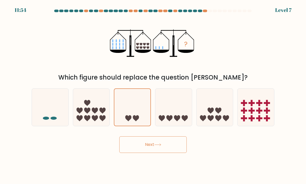
click at [144, 151] on button "Next" at bounding box center [153, 145] width 68 height 17
click at [158, 152] on button "Next" at bounding box center [153, 145] width 68 height 17
click at [158, 153] on button "Next" at bounding box center [153, 145] width 68 height 17
click at [152, 151] on button "Next" at bounding box center [153, 145] width 68 height 17
click at [152, 150] on button "Next" at bounding box center [153, 145] width 68 height 17
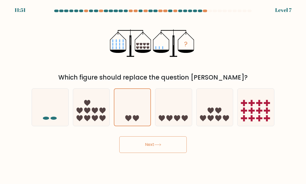
click at [147, 148] on button "Next" at bounding box center [153, 145] width 68 height 17
click at [161, 149] on button "Next" at bounding box center [153, 145] width 68 height 17
click at [159, 153] on button "Next" at bounding box center [153, 145] width 68 height 17
click at [184, 13] on div at bounding box center [153, 12] width 249 height 5
click at [150, 169] on body "11:44 Level 7" at bounding box center [153, 92] width 306 height 184
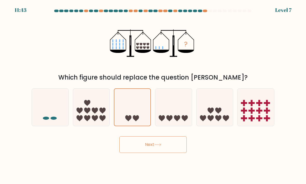
click at [164, 153] on button "Next" at bounding box center [153, 145] width 68 height 17
click at [152, 147] on button "Next" at bounding box center [153, 145] width 68 height 17
click at [160, 139] on div "Next" at bounding box center [153, 143] width 249 height 21
click at [128, 117] on icon at bounding box center [132, 107] width 37 height 30
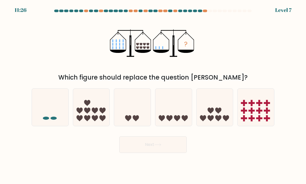
click at [153, 95] on input "c." at bounding box center [153, 93] width 0 height 3
radio input "true"
click at [156, 144] on button "Next" at bounding box center [153, 145] width 68 height 17
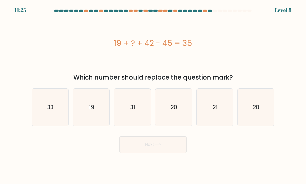
click at [165, 151] on button "Next" at bounding box center [153, 145] width 68 height 17
click at [90, 118] on icon "19" at bounding box center [91, 107] width 37 height 37
click at [153, 95] on input "b. 19" at bounding box center [153, 93] width 0 height 3
radio input "true"
click at [156, 152] on button "Next" at bounding box center [153, 145] width 68 height 17
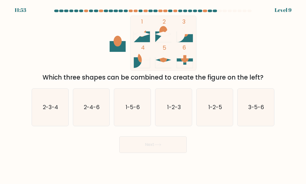
click at [258, 111] on text "3-5-6" at bounding box center [257, 108] width 16 height 8
click at [153, 95] on input "f. 3-5-6" at bounding box center [153, 93] width 0 height 3
radio input "true"
click at [169, 150] on button "Next" at bounding box center [153, 145] width 68 height 17
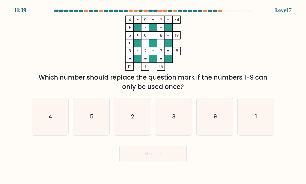
click at [223, 114] on icon "9" at bounding box center [215, 117] width 37 height 37
click at [153, 95] on input "e. 9" at bounding box center [153, 93] width 0 height 3
radio input "true"
click at [174, 163] on button "Next" at bounding box center [153, 154] width 68 height 17
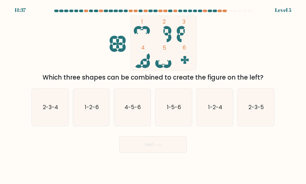
click at [177, 161] on body "11:37 Level 5" at bounding box center [153, 92] width 306 height 184
click at [184, 37] on icon at bounding box center [185, 34] width 16 height 16
click at [166, 22] on tspan "2" at bounding box center [164, 22] width 3 height 8
click at [171, 121] on icon "1-5-6" at bounding box center [174, 107] width 37 height 37
click at [153, 95] on input "d. 1-5-6" at bounding box center [153, 93] width 0 height 3
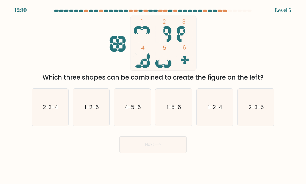
radio input "true"
click at [162, 153] on button "Next" at bounding box center [153, 145] width 68 height 17
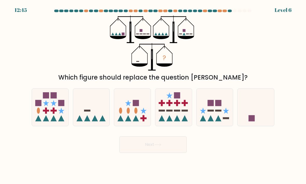
click at [224, 64] on div "? Which figure should replace the question mark?" at bounding box center [153, 49] width 249 height 67
click at [170, 103] on icon at bounding box center [174, 107] width 37 height 30
click at [153, 95] on input "d." at bounding box center [153, 93] width 0 height 3
radio input "true"
click at [162, 146] on icon at bounding box center [158, 145] width 7 height 3
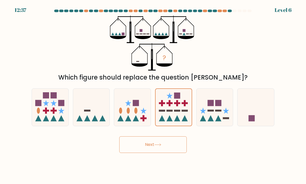
click at [263, 118] on icon at bounding box center [256, 107] width 37 height 30
click at [153, 95] on input "f." at bounding box center [153, 93] width 0 height 3
radio input "true"
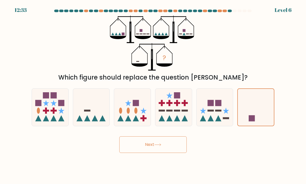
click at [170, 152] on button "Next" at bounding box center [153, 145] width 68 height 17
click at [168, 153] on button "Next" at bounding box center [153, 145] width 68 height 17
click at [168, 152] on button "Next" at bounding box center [153, 145] width 68 height 17
click at [167, 151] on button "Next" at bounding box center [153, 145] width 68 height 17
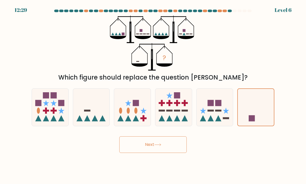
click at [168, 151] on button "Next" at bounding box center [153, 145] width 68 height 17
click at [170, 152] on button "Next" at bounding box center [153, 145] width 68 height 17
click at [170, 151] on button "Next" at bounding box center [153, 145] width 68 height 17
click at [168, 146] on button "Next" at bounding box center [153, 145] width 68 height 17
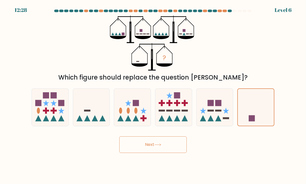
click at [176, 153] on button "Next" at bounding box center [153, 145] width 68 height 17
click at [183, 161] on body "12:28 Level 6" at bounding box center [153, 92] width 306 height 184
click at [181, 153] on button "Next" at bounding box center [153, 145] width 68 height 17
click at [186, 150] on button "Next" at bounding box center [153, 145] width 68 height 17
click at [188, 151] on div "Next" at bounding box center [153, 143] width 249 height 21
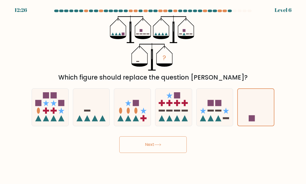
click at [182, 152] on button "Next" at bounding box center [153, 145] width 68 height 17
click at [163, 163] on body "12:18 Level 6" at bounding box center [153, 92] width 306 height 184
click at [163, 163] on body "12:17 Level 6" at bounding box center [153, 92] width 306 height 184
click at [267, 112] on icon at bounding box center [256, 107] width 37 height 30
click at [153, 95] on input "f." at bounding box center [153, 93] width 0 height 3
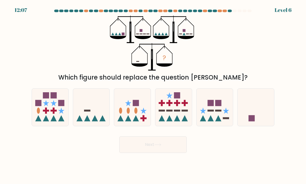
radio input "true"
click at [163, 148] on button "Next" at bounding box center [153, 145] width 68 height 17
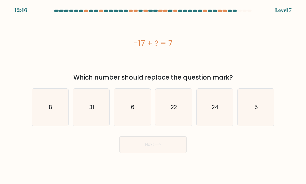
click at [222, 113] on icon "24" at bounding box center [215, 107] width 37 height 37
click at [153, 95] on input "e. 24" at bounding box center [153, 93] width 0 height 3
radio input "true"
click at [153, 153] on button "Next" at bounding box center [153, 145] width 68 height 17
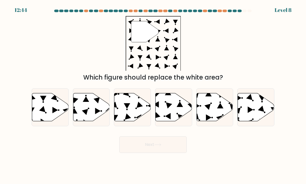
click at [157, 146] on icon at bounding box center [158, 145] width 7 height 3
click at [209, 117] on icon at bounding box center [215, 108] width 37 height 28
click at [153, 95] on input "e." at bounding box center [153, 93] width 0 height 3
radio input "true"
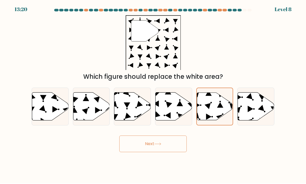
scroll to position [0, 0]
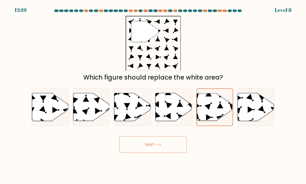
click at [160, 146] on icon at bounding box center [158, 145] width 7 height 3
click at [162, 146] on icon at bounding box center [158, 145] width 7 height 3
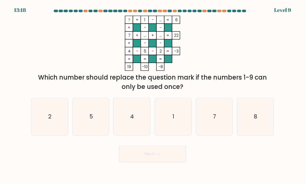
scroll to position [0, 0]
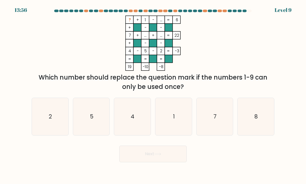
click at [84, 120] on icon "5" at bounding box center [91, 117] width 37 height 37
click at [153, 95] on input "b. 5" at bounding box center [153, 93] width 0 height 3
radio input "true"
click at [153, 158] on button "Next" at bounding box center [153, 154] width 68 height 17
